Goal: Transaction & Acquisition: Purchase product/service

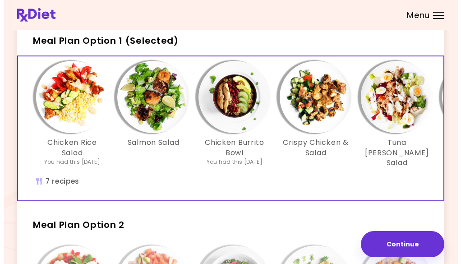
scroll to position [45, 0]
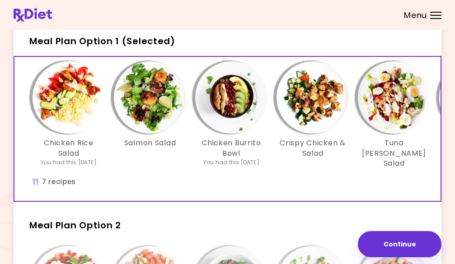
click at [316, 110] on img "Info - Crispy Chicken & Salad - Meal Plan Option 1 (Selected)" at bounding box center [312, 97] width 72 height 72
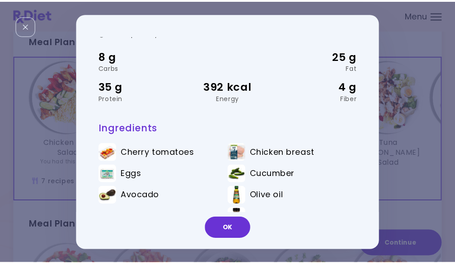
scroll to position [48, 0]
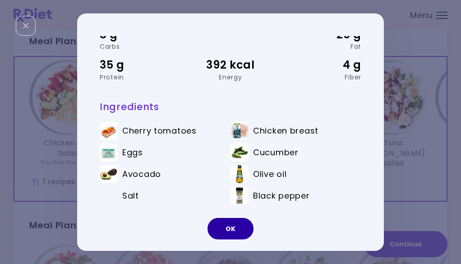
click at [234, 237] on button "OK" at bounding box center [231, 229] width 46 height 22
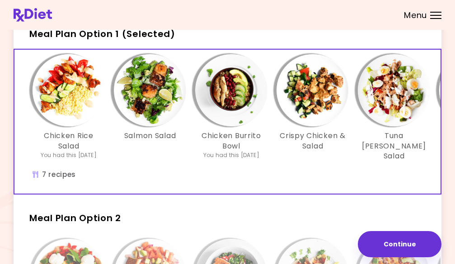
scroll to position [45, 0]
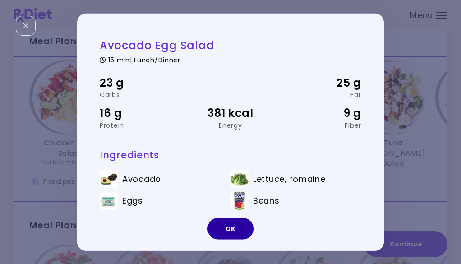
click at [235, 225] on button "OK" at bounding box center [231, 229] width 46 height 22
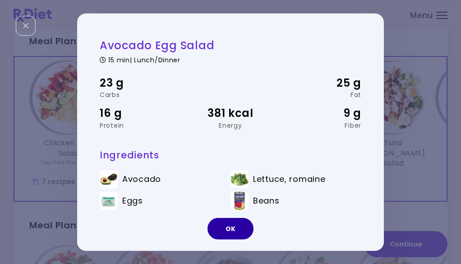
click at [230, 231] on button "OK" at bounding box center [231, 229] width 46 height 22
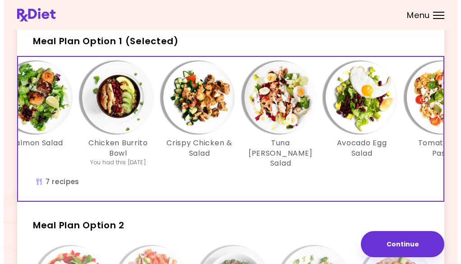
scroll to position [0, 170]
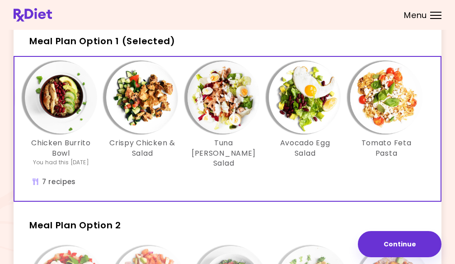
click at [301, 121] on img "Info - Avocado Egg Salad - Meal Plan Option 1 (Selected)" at bounding box center [305, 97] width 72 height 72
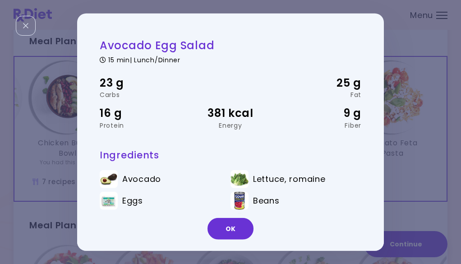
click at [312, 98] on div "23 g Carbs 25 g Fat 16 g Protein 381 kcal Energy 9 g Fiber" at bounding box center [231, 101] width 262 height 77
click at [236, 230] on button "OK" at bounding box center [231, 229] width 46 height 22
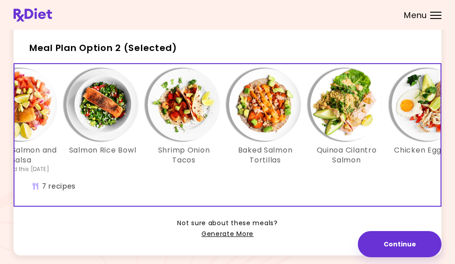
scroll to position [0, 170]
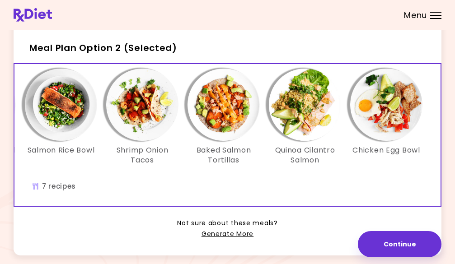
click at [430, 16] on div "Menu" at bounding box center [435, 15] width 11 height 7
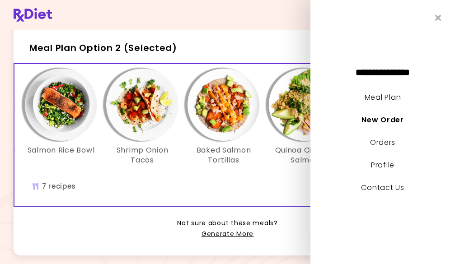
click at [386, 120] on link "New Order" at bounding box center [382, 120] width 42 height 10
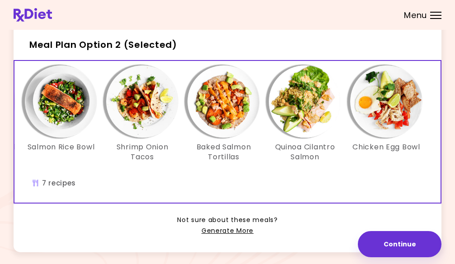
click at [375, 186] on div "Tuscan Chicken Wrap Baked Salmon and Salsa You had this [DATE] Salmon Rice Bowl…" at bounding box center [142, 132] width 596 height 142
click at [61, 194] on div "Tuscan Chicken Wrap Baked Salmon and Salsa You had this [DATE] Salmon Rice Bowl…" at bounding box center [142, 132] width 596 height 142
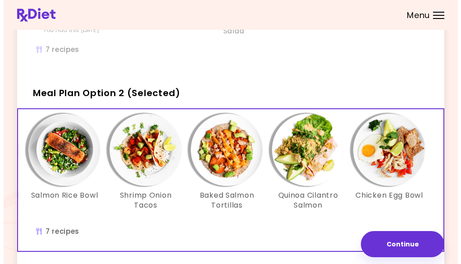
scroll to position [223, 0]
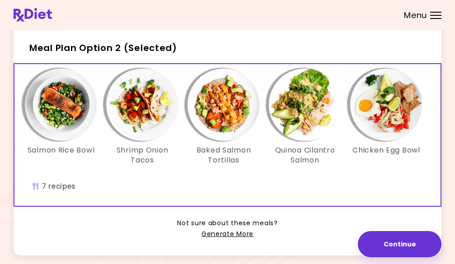
click at [64, 121] on img "Info - Salmon Rice Bowl - Meal Plan Option 2 (Selected)" at bounding box center [61, 105] width 72 height 72
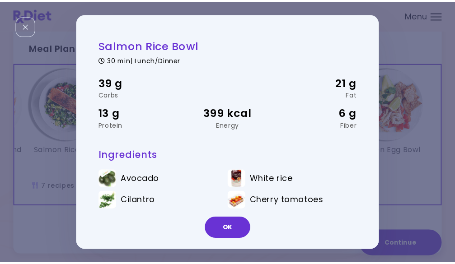
scroll to position [0, 163]
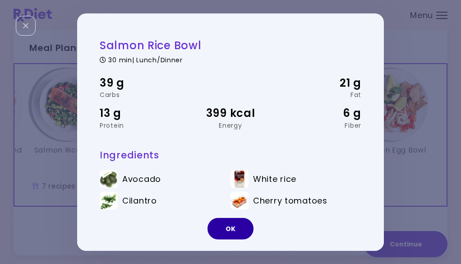
click at [245, 230] on button "OK" at bounding box center [231, 229] width 46 height 22
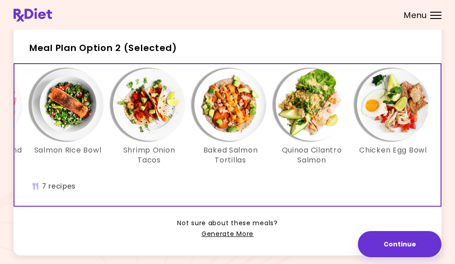
click at [144, 121] on img "Info - Shrimp Onion Tacos - Meal Plan Option 2 (Selected)" at bounding box center [149, 105] width 72 height 72
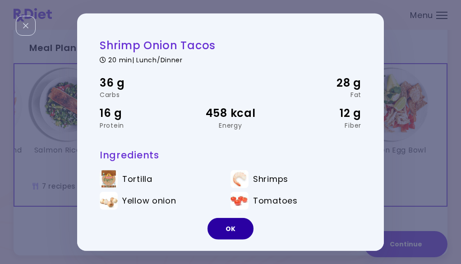
click at [226, 228] on button "OK" at bounding box center [231, 229] width 46 height 22
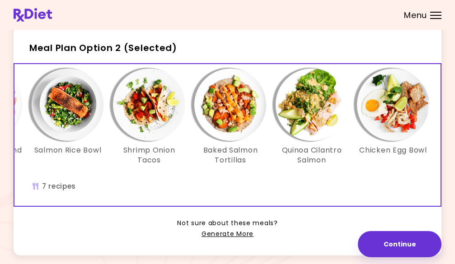
click at [237, 126] on img "Info - Baked Salmon Tortillas - Meal Plan Option 2 (Selected)" at bounding box center [230, 105] width 72 height 72
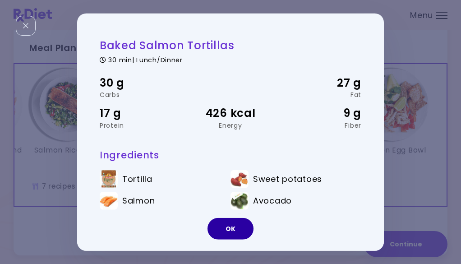
click at [233, 225] on button "OK" at bounding box center [231, 229] width 46 height 22
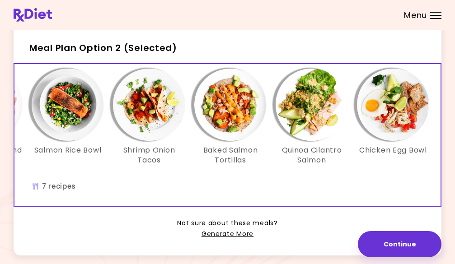
click at [314, 126] on img "Info - Quinoa Cilantro Salmon - Meal Plan Option 2 (Selected)" at bounding box center [311, 105] width 72 height 72
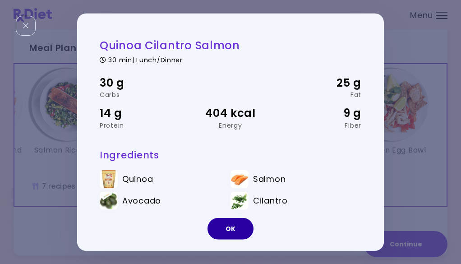
click at [236, 228] on button "OK" at bounding box center [231, 229] width 46 height 22
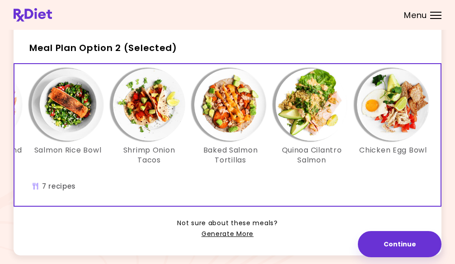
click at [403, 130] on img "Info - Chicken Egg Bowl - Meal Plan Option 2 (Selected)" at bounding box center [393, 105] width 72 height 72
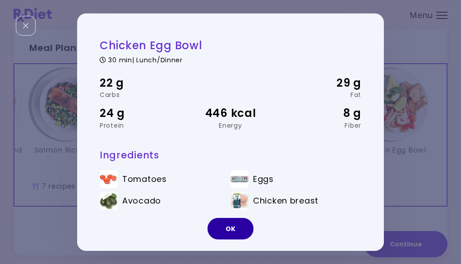
click at [241, 228] on button "OK" at bounding box center [231, 229] width 46 height 22
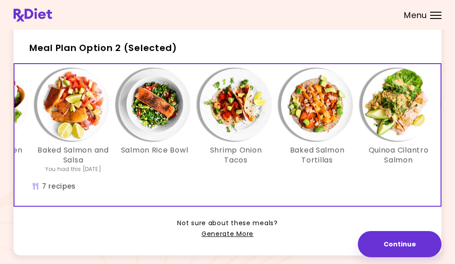
scroll to position [0, 0]
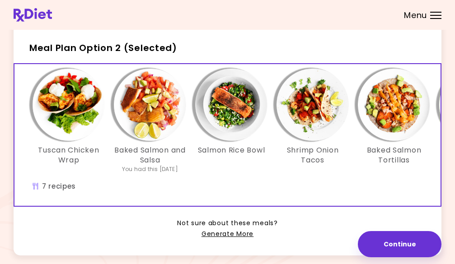
click at [59, 107] on img "Info - Tuscan Chicken Wrap - Meal Plan Option 2 (Selected)" at bounding box center [69, 105] width 72 height 72
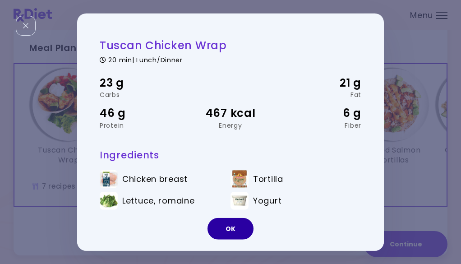
click at [249, 234] on button "OK" at bounding box center [231, 229] width 46 height 22
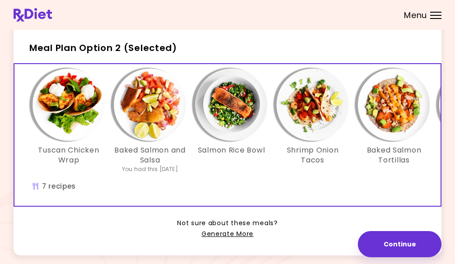
click at [158, 130] on img "Info - Baked Salmon and Salsa - Meal Plan Option 2 (Selected)" at bounding box center [150, 105] width 72 height 72
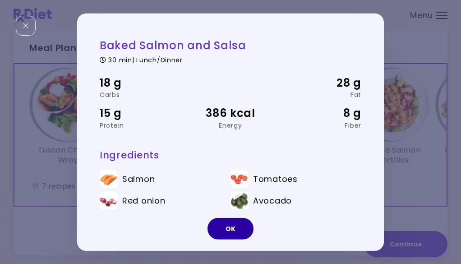
click at [242, 235] on button "OK" at bounding box center [231, 229] width 46 height 22
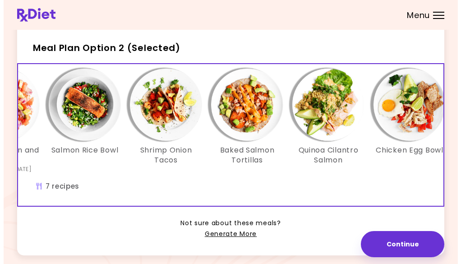
scroll to position [0, 170]
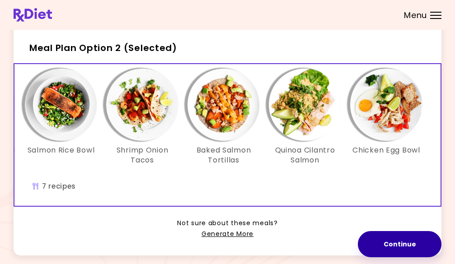
click at [414, 241] on button "Continue" at bounding box center [400, 244] width 84 height 26
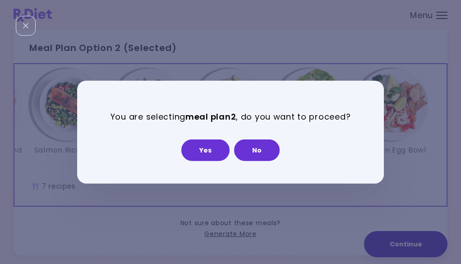
scroll to position [0, 163]
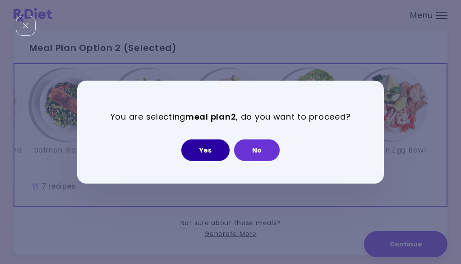
click at [202, 149] on button "Yes" at bounding box center [206, 151] width 48 height 22
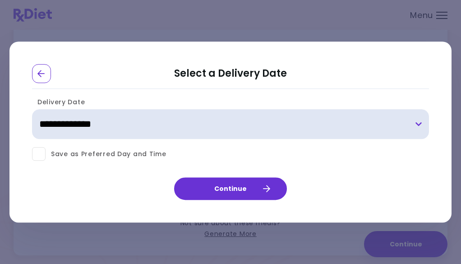
click at [121, 125] on select "**********" at bounding box center [230, 125] width 397 height 30
select select "**********"
click at [32, 110] on select "**********" at bounding box center [230, 125] width 397 height 30
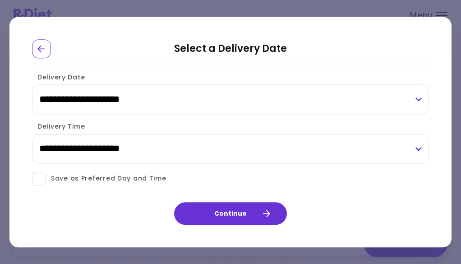
click at [38, 181] on span at bounding box center [39, 179] width 14 height 14
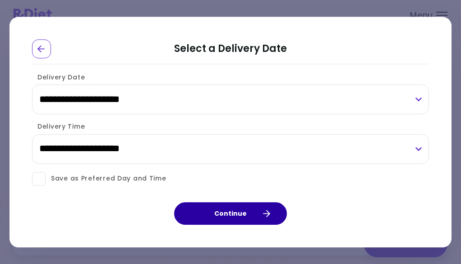
click at [242, 217] on button "Continue" at bounding box center [230, 213] width 113 height 23
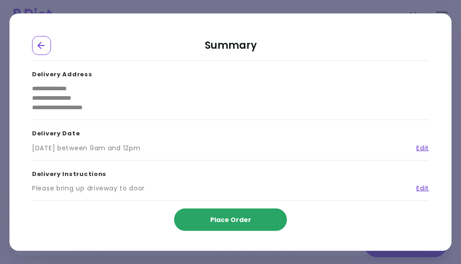
click at [239, 224] on span "Place Order" at bounding box center [230, 219] width 41 height 9
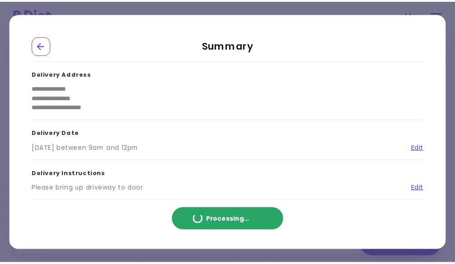
scroll to position [0, 0]
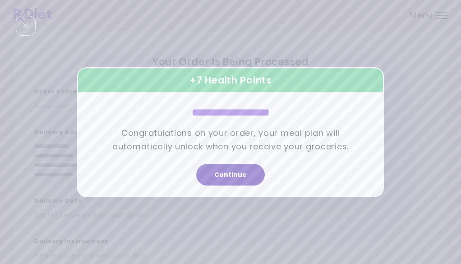
click at [247, 173] on button "Continue" at bounding box center [230, 175] width 69 height 22
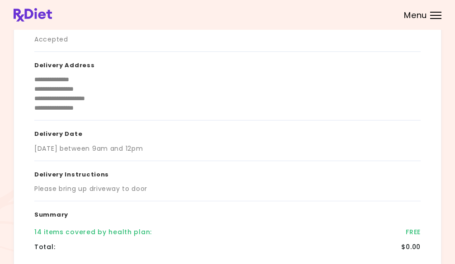
scroll to position [198, 0]
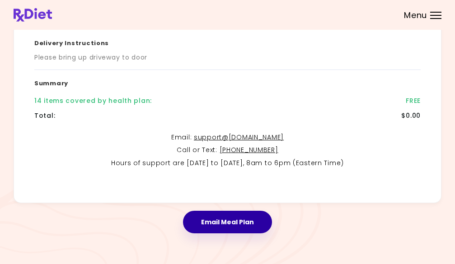
click at [254, 224] on button "Email Meal Plan" at bounding box center [227, 222] width 89 height 23
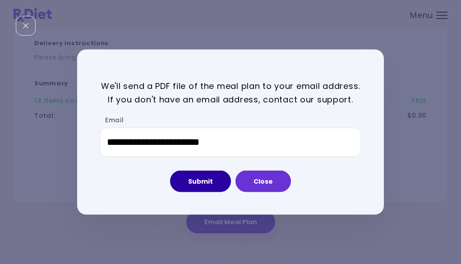
click at [207, 182] on button "Submit" at bounding box center [200, 182] width 61 height 22
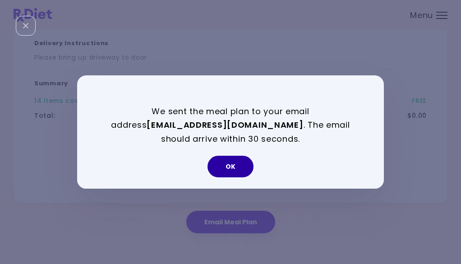
click at [229, 168] on button "OK" at bounding box center [231, 167] width 46 height 22
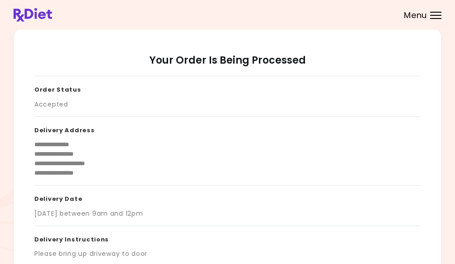
scroll to position [0, 0]
